Goal: Task Accomplishment & Management: Use online tool/utility

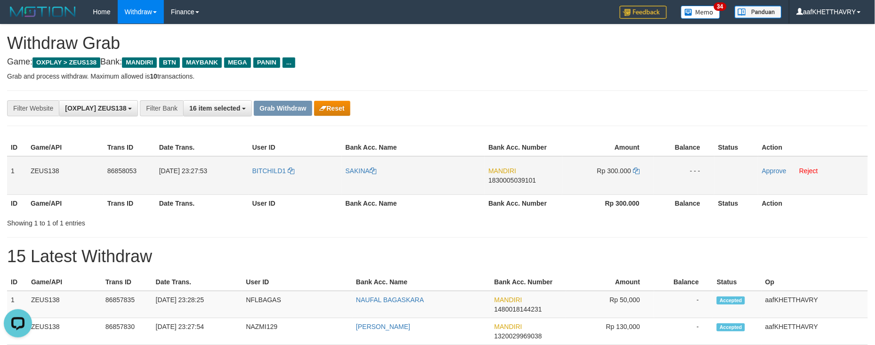
click at [272, 163] on td "BITCHILD1" at bounding box center [295, 175] width 93 height 39
copy link "BITCHILD1"
click at [272, 163] on td "BITCHILD1" at bounding box center [295, 175] width 93 height 39
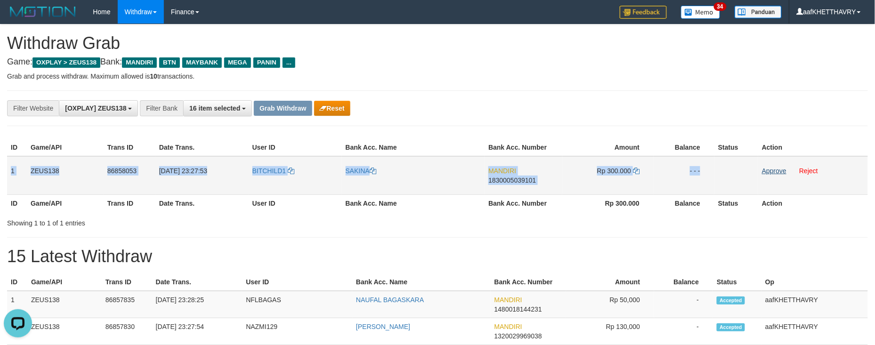
drag, startPoint x: 16, startPoint y: 169, endPoint x: 766, endPoint y: 171, distance: 750.0
click at [762, 173] on tr "1 ZEUS138 86858053 [DATE] 23:27:53 BITCHILD1 [GEOGRAPHIC_DATA] MANDIRI 18300050…" at bounding box center [437, 175] width 861 height 39
copy tr "1 ZEUS138 86858053 [DATE] 23:27:53 BITCHILD1 SAKINA MANDIRI 1830005039101 Rp 30…"
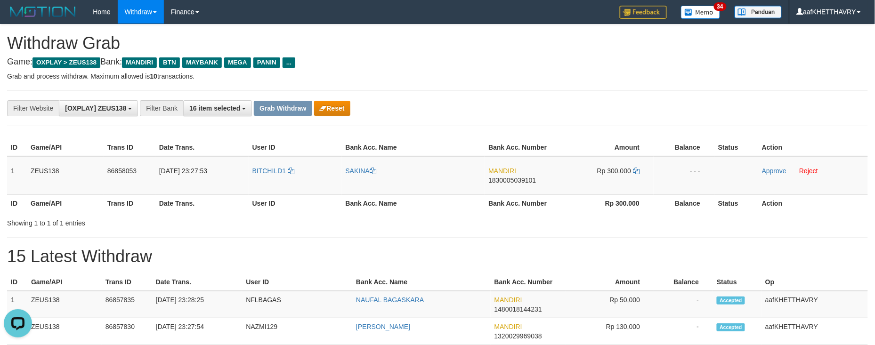
drag, startPoint x: 765, startPoint y: 265, endPoint x: 884, endPoint y: 327, distance: 134.7
click at [765, 265] on h1 "15 Latest Withdraw" at bounding box center [437, 256] width 861 height 19
click at [519, 178] on span "1830005039101" at bounding box center [513, 181] width 48 height 8
click at [639, 169] on icon at bounding box center [636, 171] width 7 height 7
drag, startPoint x: 639, startPoint y: 169, endPoint x: 733, endPoint y: 236, distance: 115.8
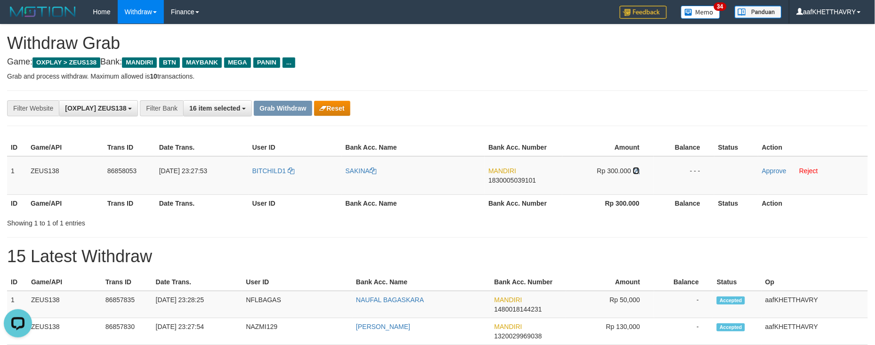
click at [644, 173] on td "Rp 300.000" at bounding box center [608, 175] width 91 height 39
click at [634, 170] on icon at bounding box center [636, 171] width 7 height 7
click at [636, 171] on icon at bounding box center [636, 171] width 7 height 7
click at [638, 171] on icon at bounding box center [636, 171] width 7 height 7
click at [428, 265] on h1 "15 Latest Withdraw" at bounding box center [437, 256] width 861 height 19
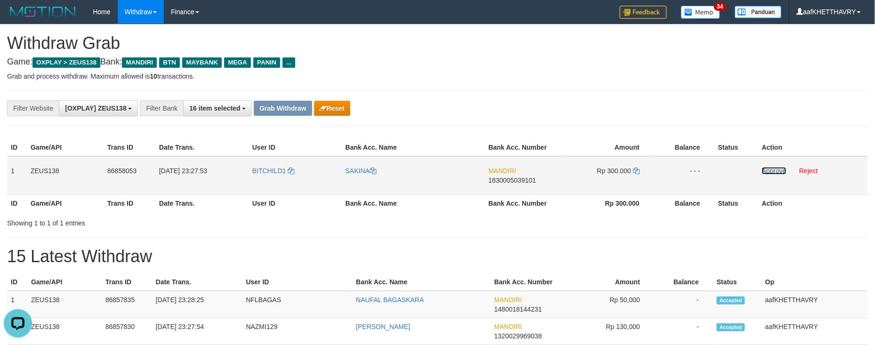
click at [768, 170] on link "Approve" at bounding box center [774, 171] width 24 height 8
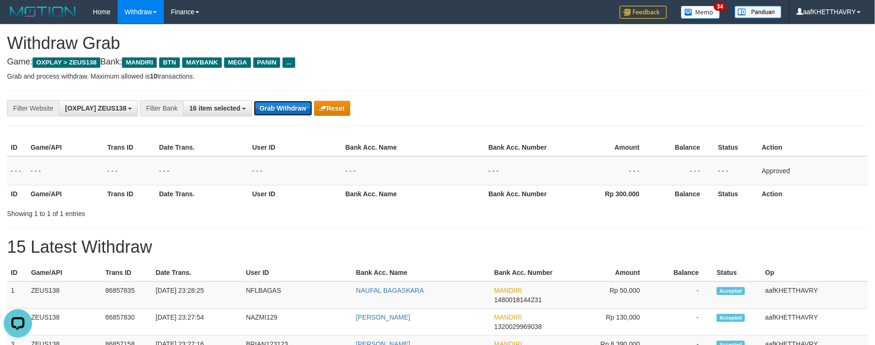
click at [295, 109] on button "Grab Withdraw" at bounding box center [283, 108] width 58 height 15
drag, startPoint x: 295, startPoint y: 109, endPoint x: 856, endPoint y: 169, distance: 564.7
click at [304, 108] on button "Grab Withdraw" at bounding box center [283, 108] width 58 height 15
